Goal: Check status: Check status

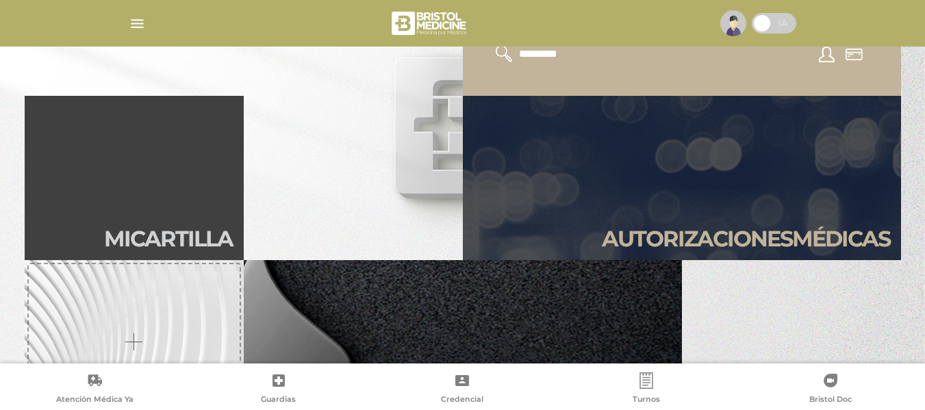
scroll to position [274, 0]
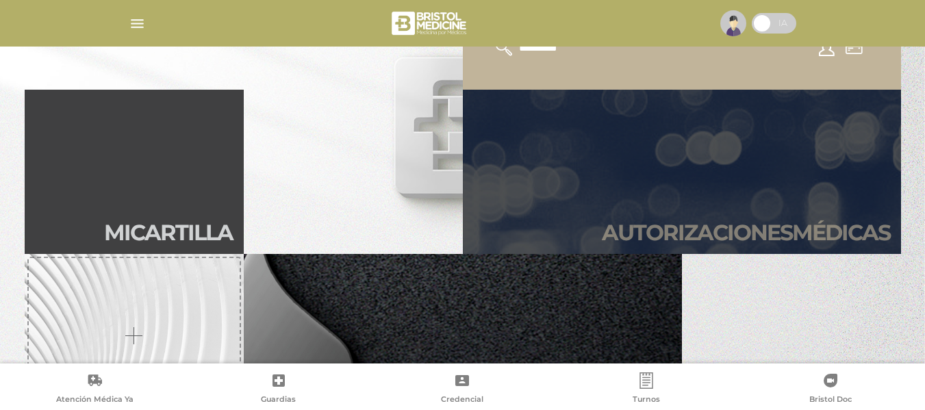
click at [639, 175] on link "Autori zaciones médicas" at bounding box center [682, 172] width 438 height 164
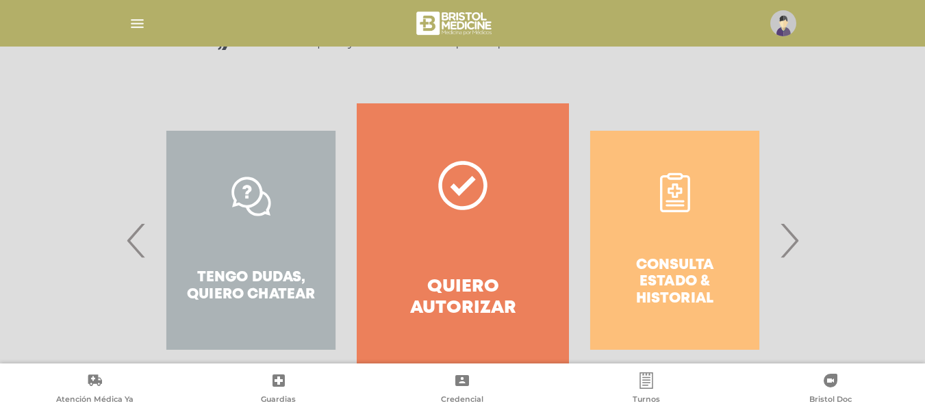
scroll to position [274, 0]
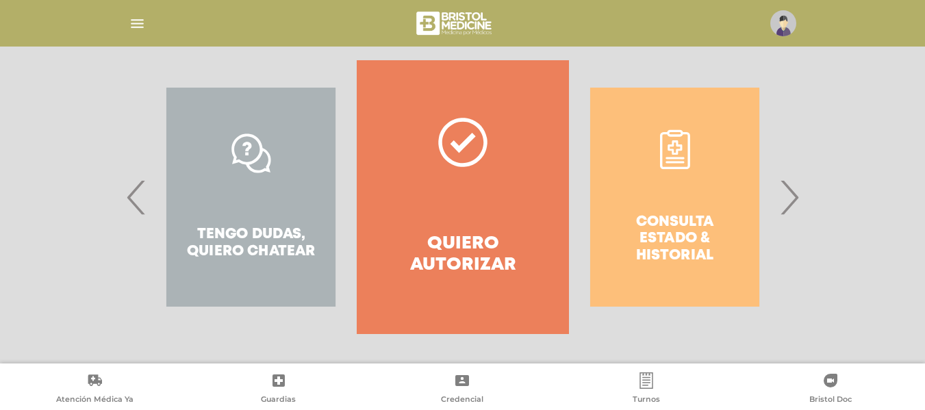
click at [650, 208] on div "Consulta estado & historial" at bounding box center [675, 197] width 212 height 274
click at [790, 203] on span "›" at bounding box center [789, 197] width 27 height 74
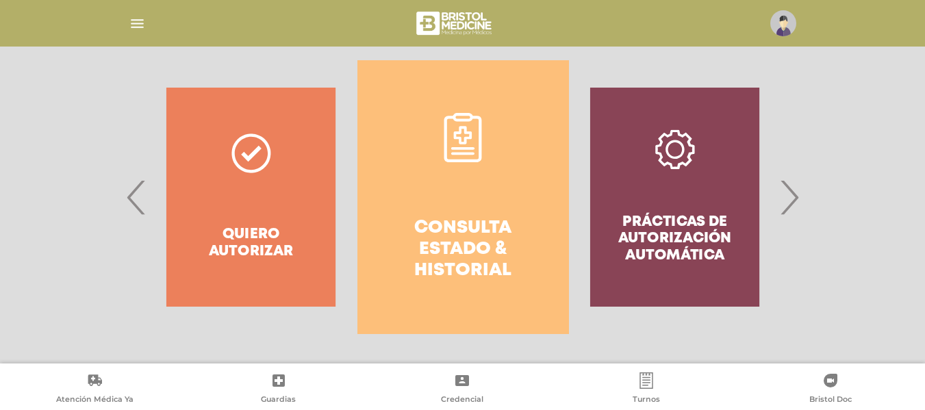
click at [483, 253] on h4 "Consulta estado & historial" at bounding box center [463, 250] width 162 height 64
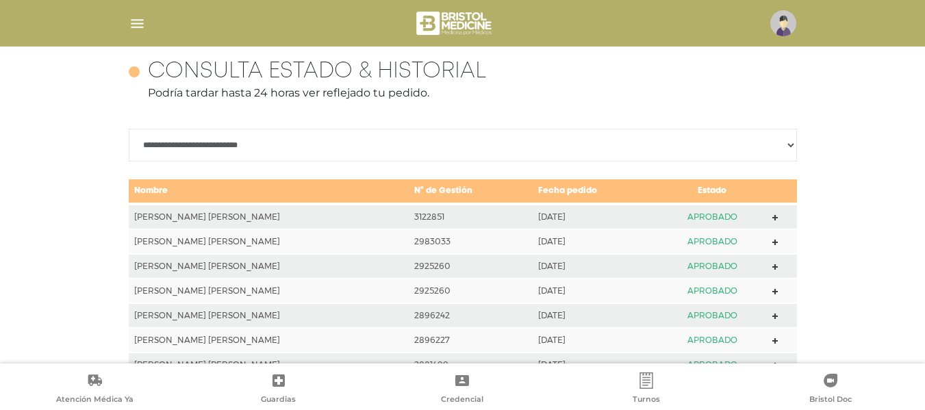
scroll to position [608, 0]
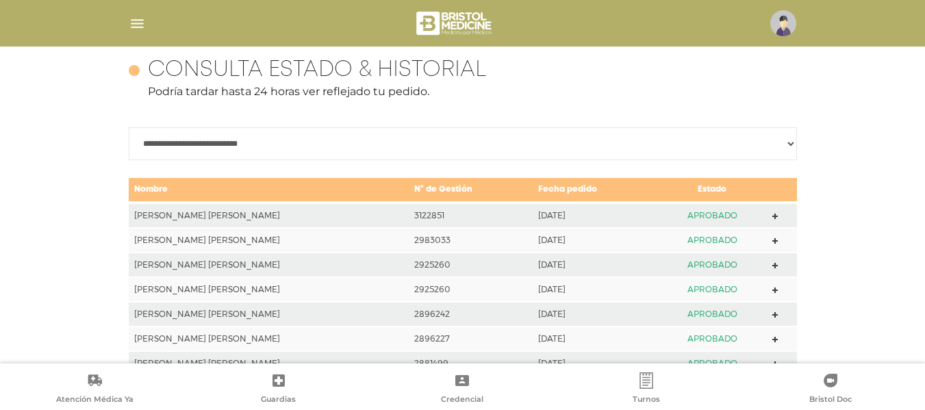
click at [773, 216] on icon at bounding box center [776, 217] width 6 height 6
